Goal: Contribute content

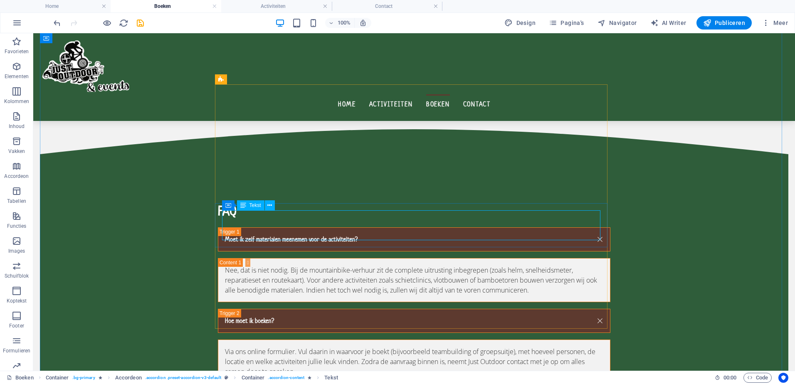
scroll to position [549, 0]
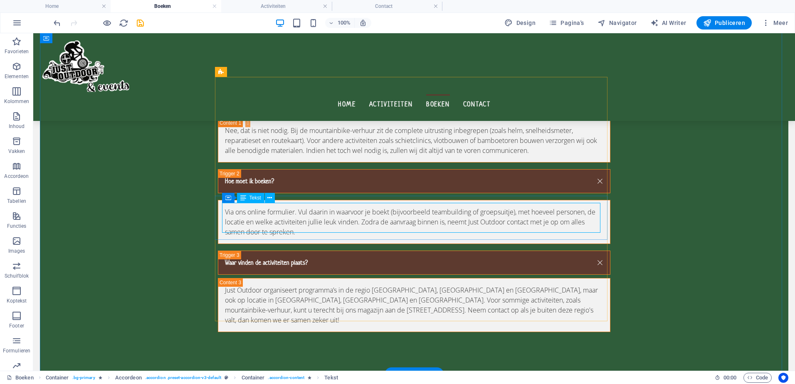
click at [360, 221] on div "Via ons online formulier. Vul daarin in waarvoor je boekt (bijvoorbeeld teambui…" at bounding box center [414, 222] width 378 height 30
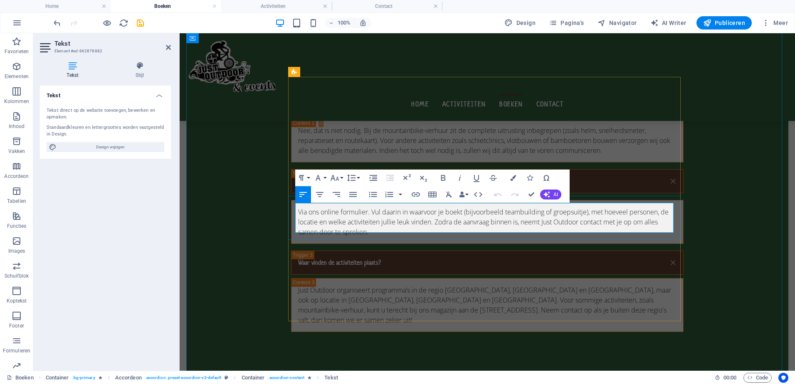
click at [662, 209] on p "Via ons online formulier. Vul daarin in waarvoor je boekt (bijvoorbeeld teambui…" at bounding box center [487, 222] width 378 height 30
drag, startPoint x: 532, startPoint y: 195, endPoint x: 509, endPoint y: 198, distance: 23.4
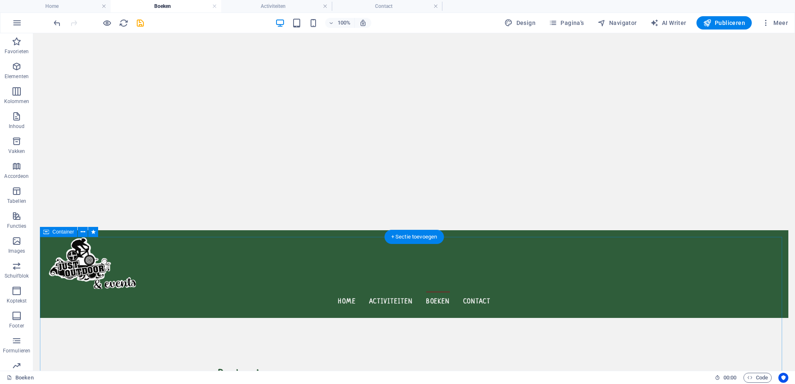
scroll to position [0, 0]
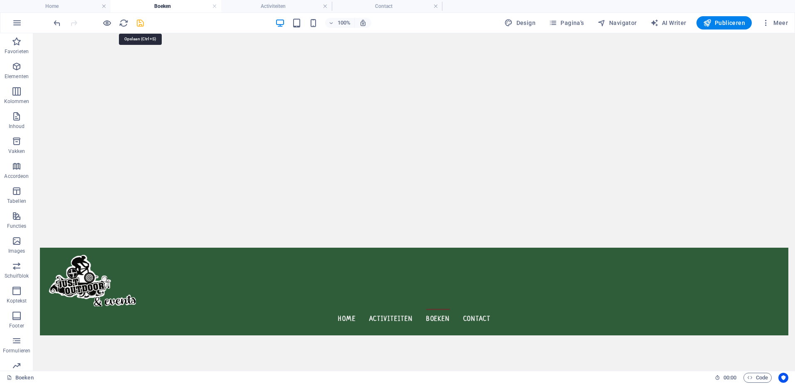
click at [142, 26] on icon "save" at bounding box center [141, 23] width 10 height 10
click at [267, 7] on h4 "Activiteiten" at bounding box center [276, 6] width 111 height 9
